Goal: Task Accomplishment & Management: Complete application form

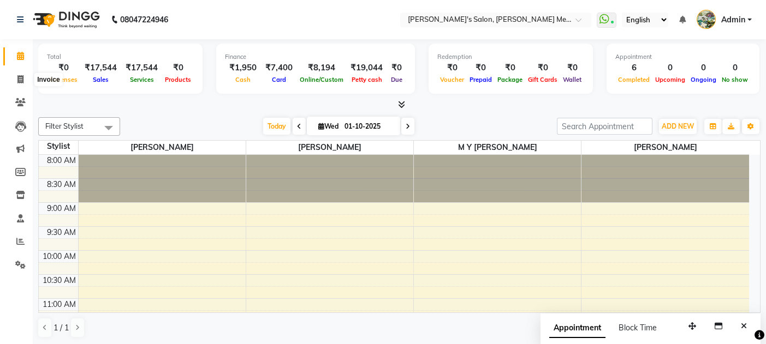
scroll to position [475, 0]
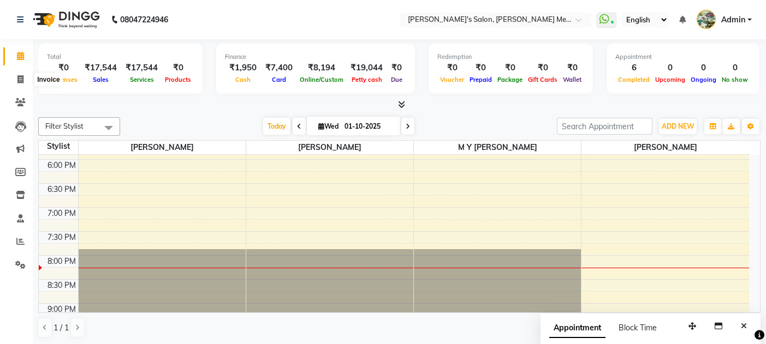
click at [21, 77] on icon at bounding box center [20, 79] width 6 height 8
select select "service"
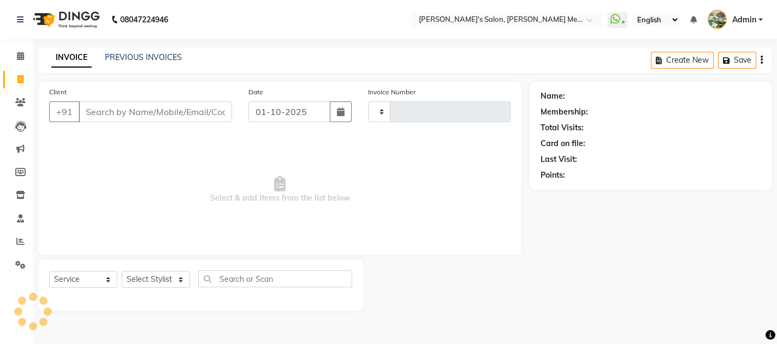
type input "0676"
select select "582"
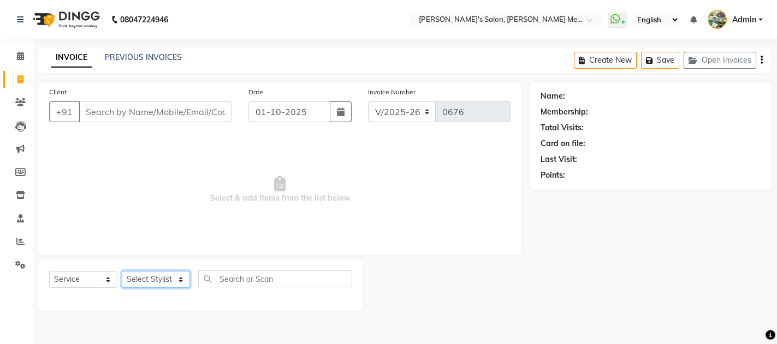
click at [156, 282] on select "Select Stylist [PERSON_NAME] m y [PERSON_NAME] [PERSON_NAME] [PERSON_NAME]" at bounding box center [156, 279] width 68 height 17
select select "90918"
click at [122, 271] on select "Select Stylist [PERSON_NAME] m y [PERSON_NAME] [PERSON_NAME] [PERSON_NAME]" at bounding box center [156, 279] width 68 height 17
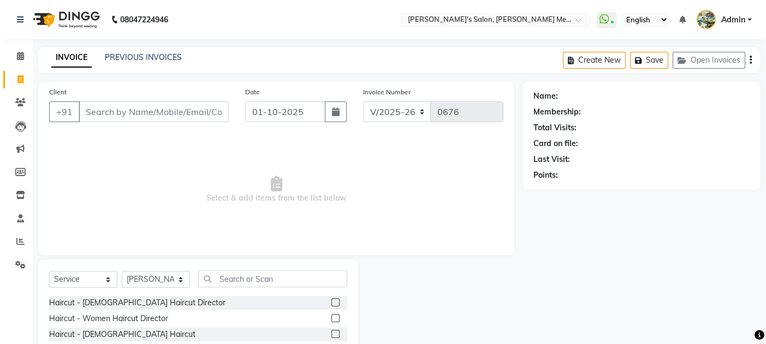
click at [374, 330] on div at bounding box center [440, 340] width 164 height 161
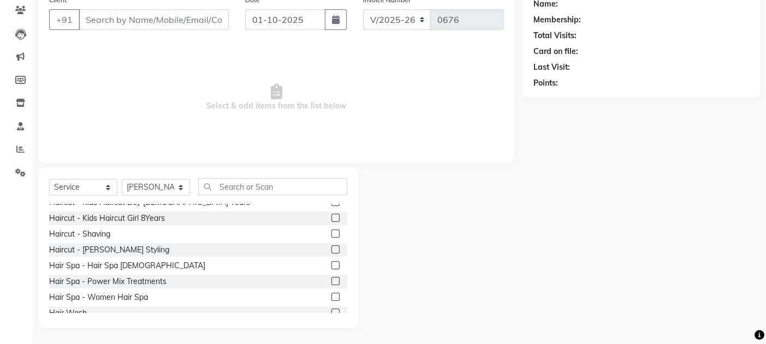
scroll to position [116, 0]
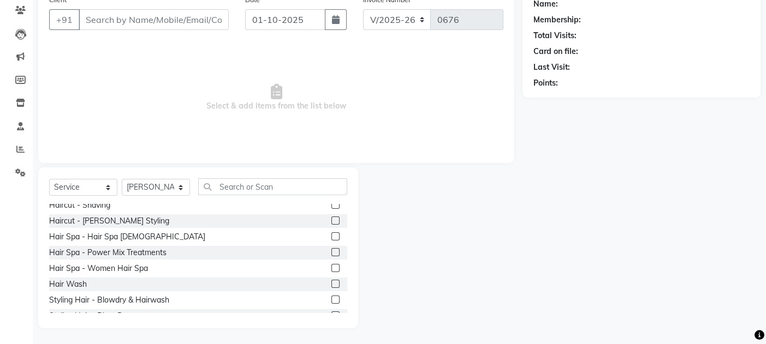
click at [331, 284] on label at bounding box center [335, 284] width 8 height 8
click at [331, 284] on input "checkbox" at bounding box center [334, 284] width 7 height 7
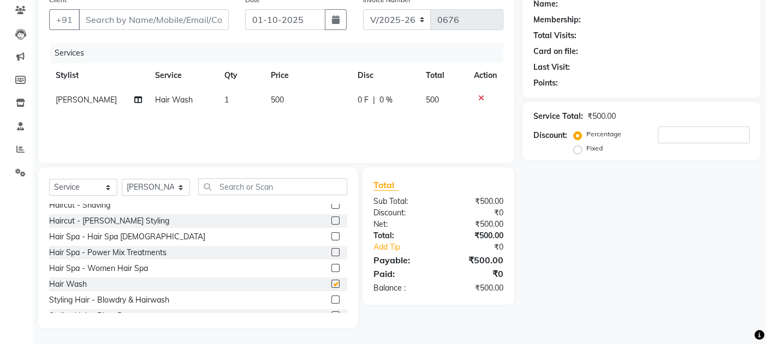
checkbox input "false"
click at [271, 99] on span "500" at bounding box center [277, 100] width 13 height 10
select select "90918"
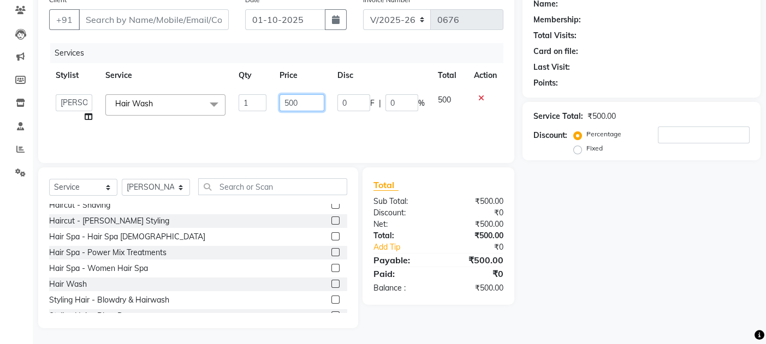
click at [289, 100] on input "500" at bounding box center [302, 102] width 45 height 17
type input "600"
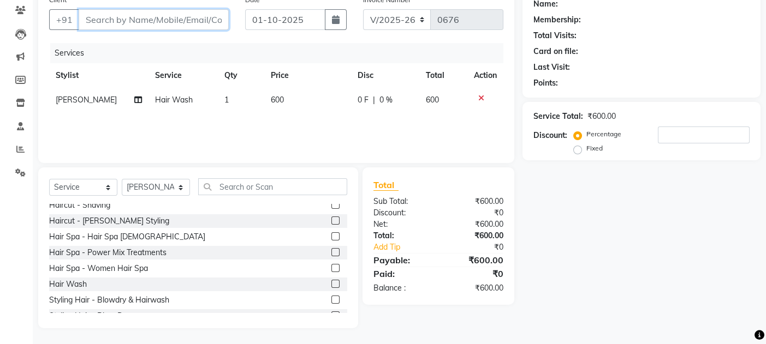
click at [91, 16] on input "Client" at bounding box center [154, 19] width 150 height 21
type input "9"
type input "0"
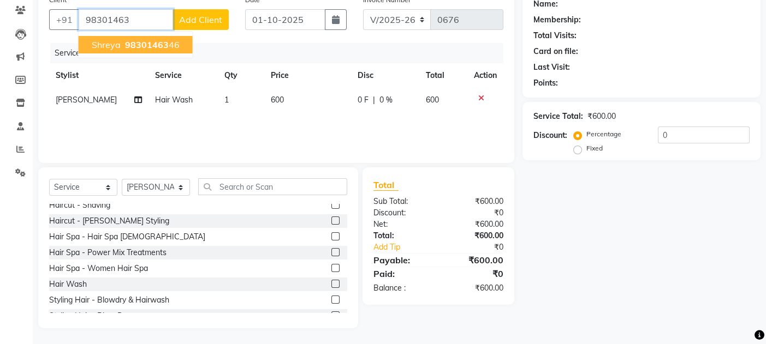
click at [141, 40] on span "98301463" at bounding box center [147, 44] width 44 height 11
type input "9830146346"
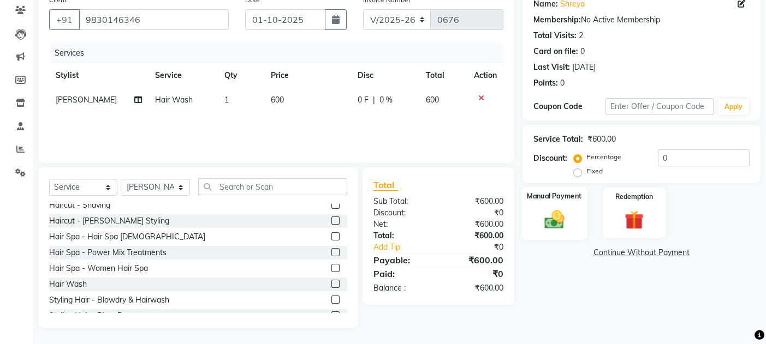
click at [573, 218] on div "Manual Payment" at bounding box center [554, 213] width 66 height 53
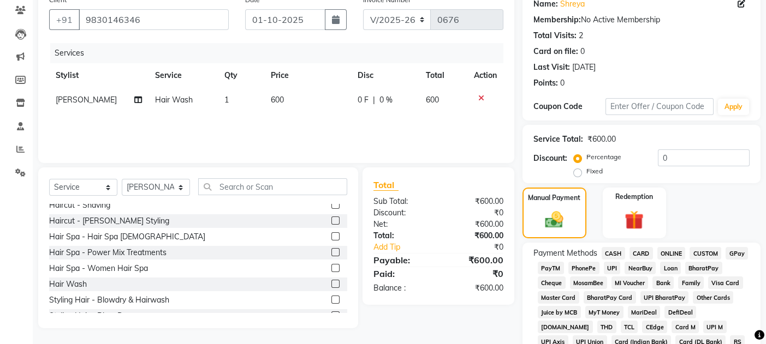
click at [732, 252] on span "GPay" at bounding box center [737, 253] width 22 height 13
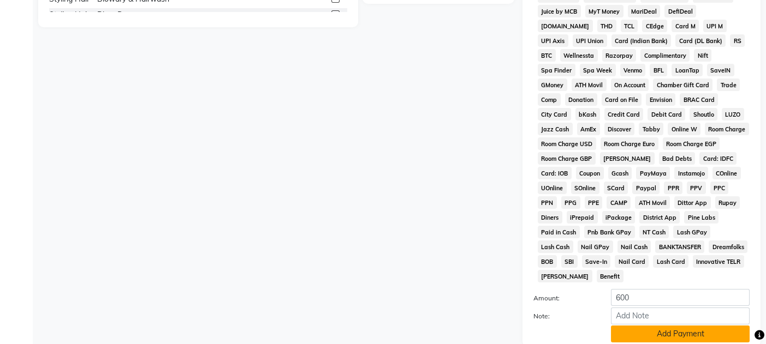
click at [712, 326] on button "Add Payment" at bounding box center [680, 334] width 139 height 17
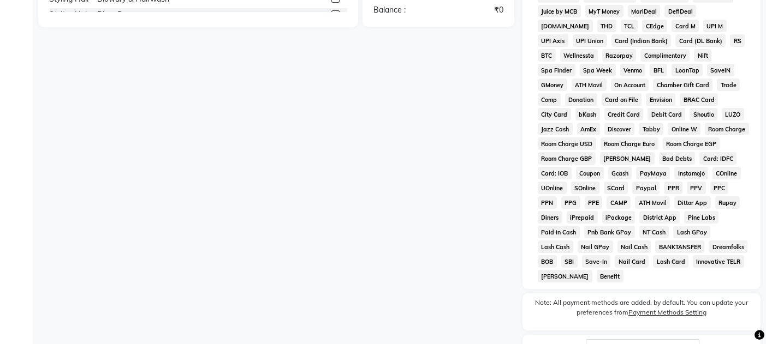
scroll to position [468, 0]
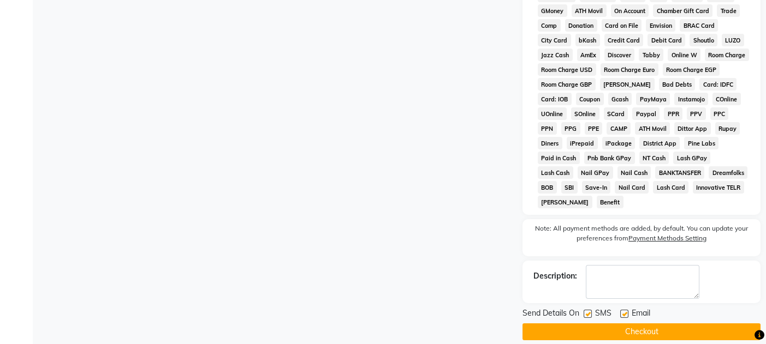
click at [621, 310] on label at bounding box center [624, 314] width 8 height 8
click at [621, 311] on input "checkbox" at bounding box center [623, 314] width 7 height 7
checkbox input "false"
click at [584, 310] on label at bounding box center [588, 314] width 8 height 8
click at [584, 311] on input "checkbox" at bounding box center [587, 314] width 7 height 7
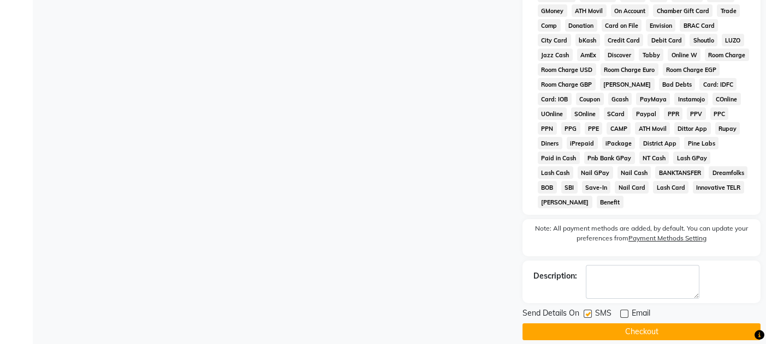
checkbox input "false"
click at [597, 324] on button "Checkout" at bounding box center [641, 332] width 238 height 17
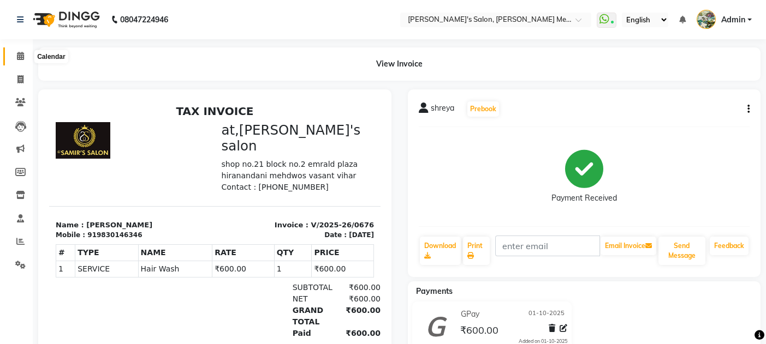
click at [20, 60] on icon at bounding box center [20, 56] width 7 height 8
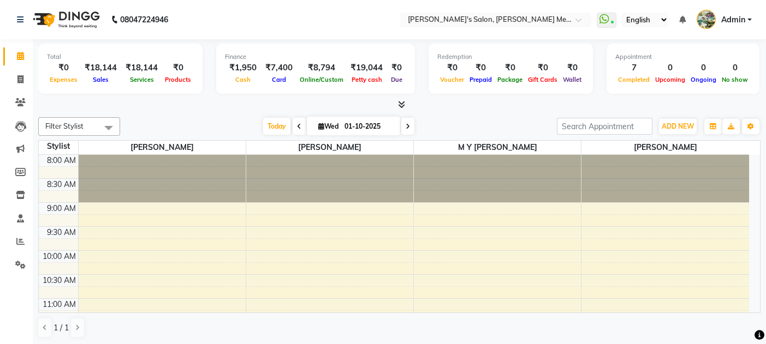
click at [408, 125] on icon at bounding box center [408, 126] width 4 height 7
type input "02-10-2025"
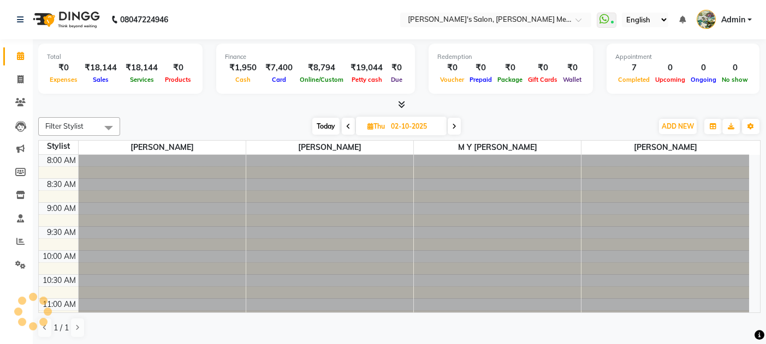
scroll to position [554, 0]
